Goal: Task Accomplishment & Management: Manage account settings

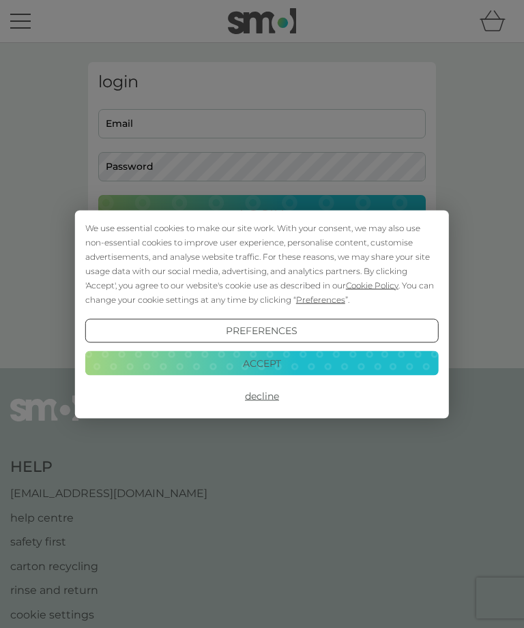
click at [266, 393] on button "Decline" at bounding box center [261, 396] width 353 height 25
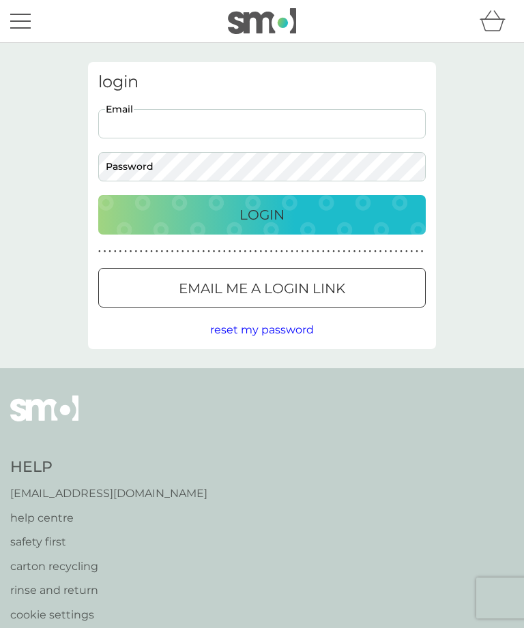
type input "[EMAIL_ADDRESS][DOMAIN_NAME]"
click at [262, 214] on button "Login" at bounding box center [261, 215] width 327 height 40
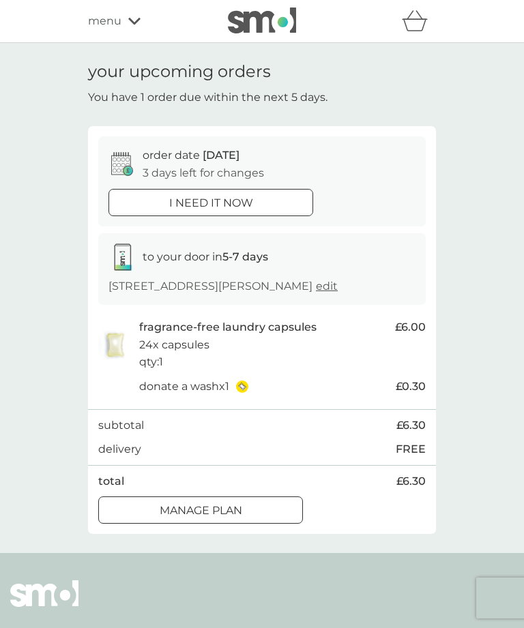
click at [228, 505] on p "Manage plan" at bounding box center [201, 511] width 82 height 18
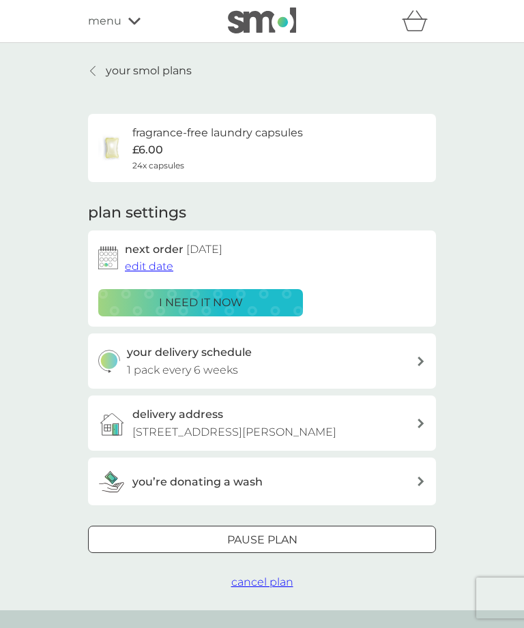
click at [149, 268] on span "edit date" at bounding box center [149, 266] width 48 height 13
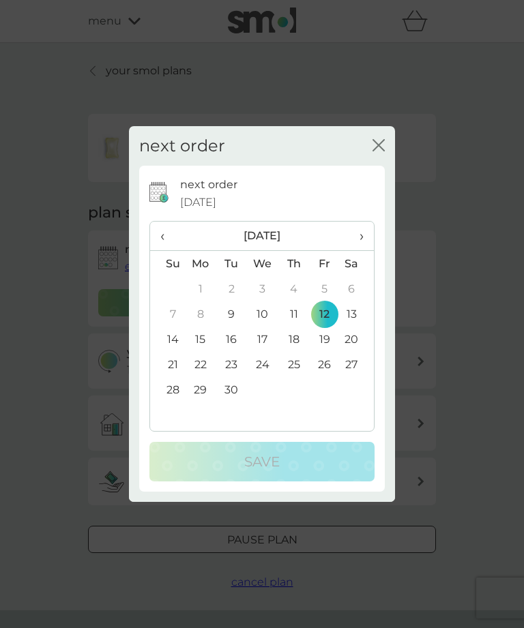
click at [359, 229] on span "›" at bounding box center [357, 236] width 14 height 29
click at [329, 286] on td "3" at bounding box center [324, 288] width 31 height 25
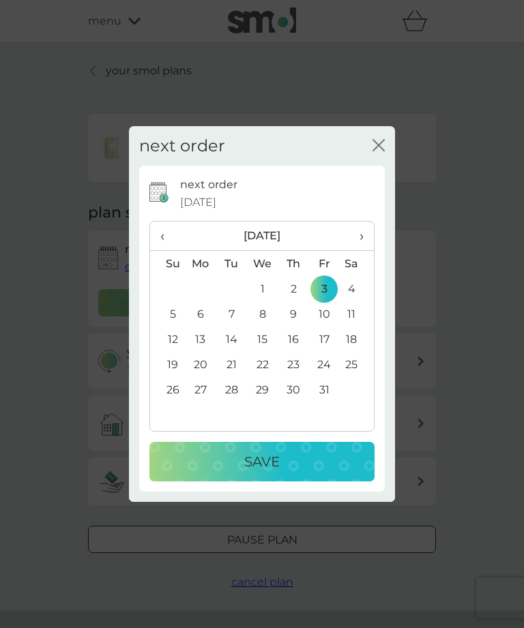
scroll to position [3, 0]
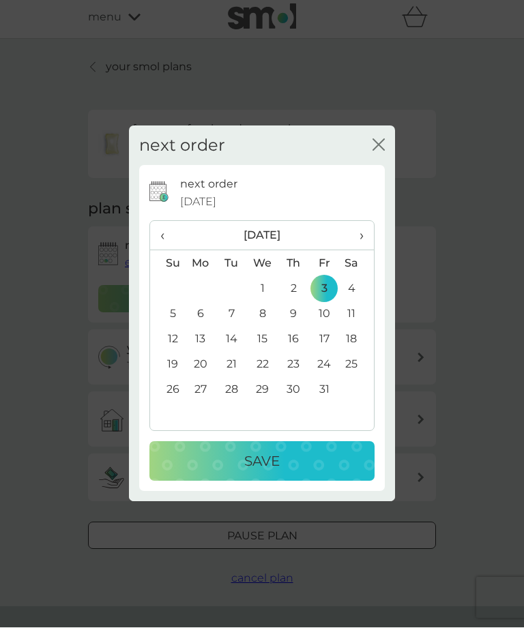
click at [262, 462] on p "Save" at bounding box center [261, 462] width 35 height 22
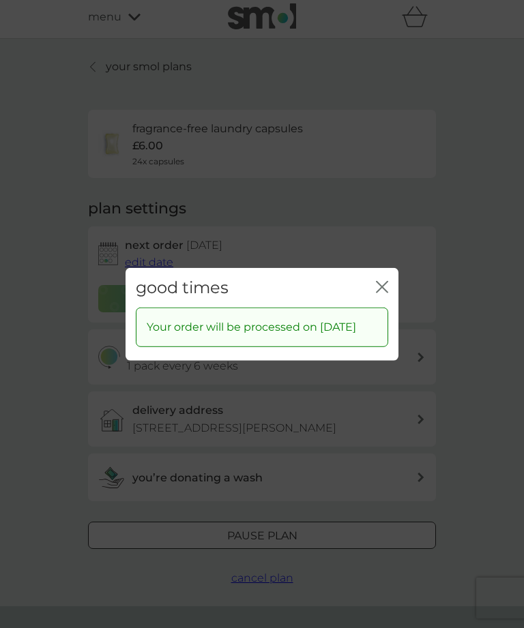
click at [382, 280] on icon "close" at bounding box center [382, 286] width 12 height 12
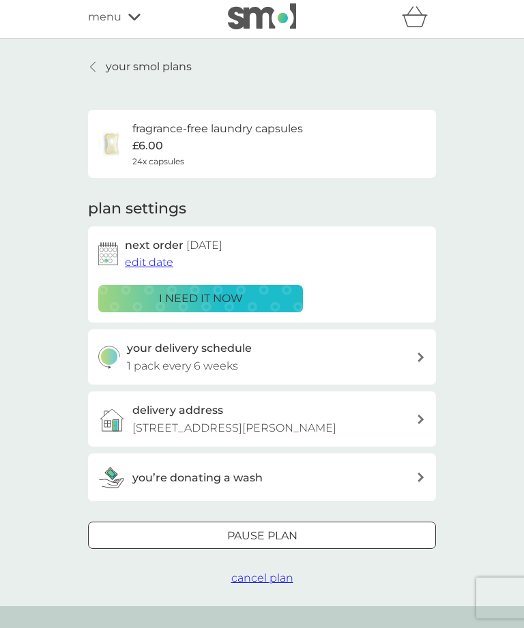
scroll to position [0, 0]
